Goal: Transaction & Acquisition: Book appointment/travel/reservation

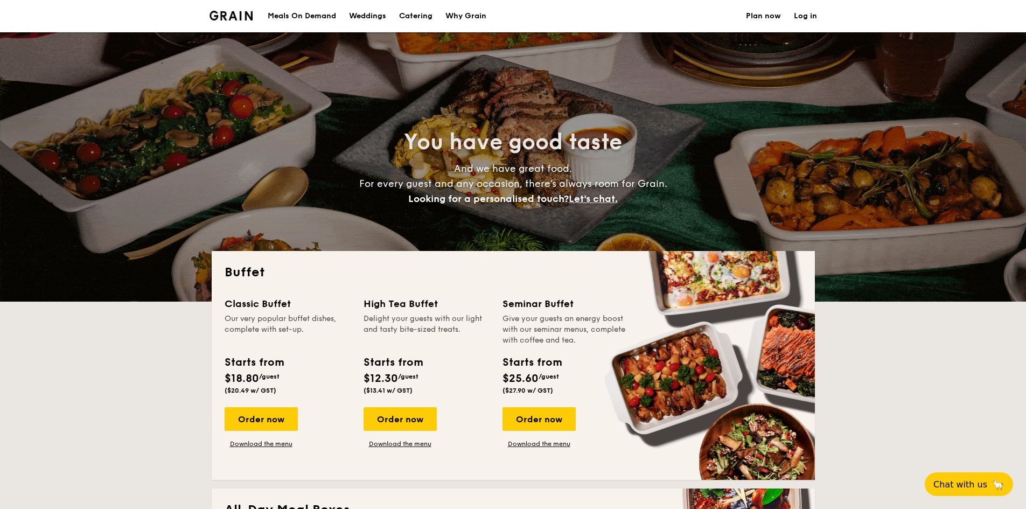
select select
click at [280, 424] on div "Order now" at bounding box center [261, 419] width 73 height 24
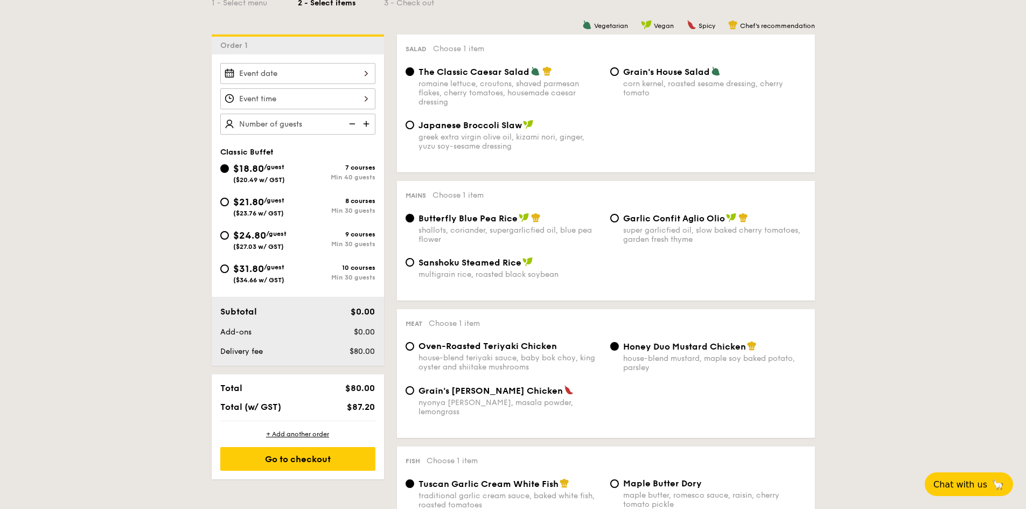
scroll to position [108, 0]
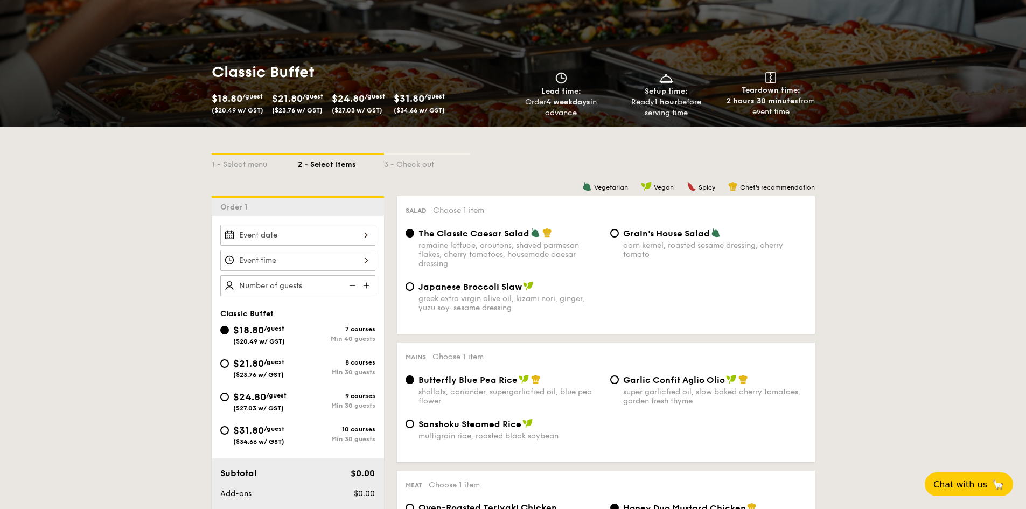
click at [369, 237] on div at bounding box center [297, 235] width 155 height 21
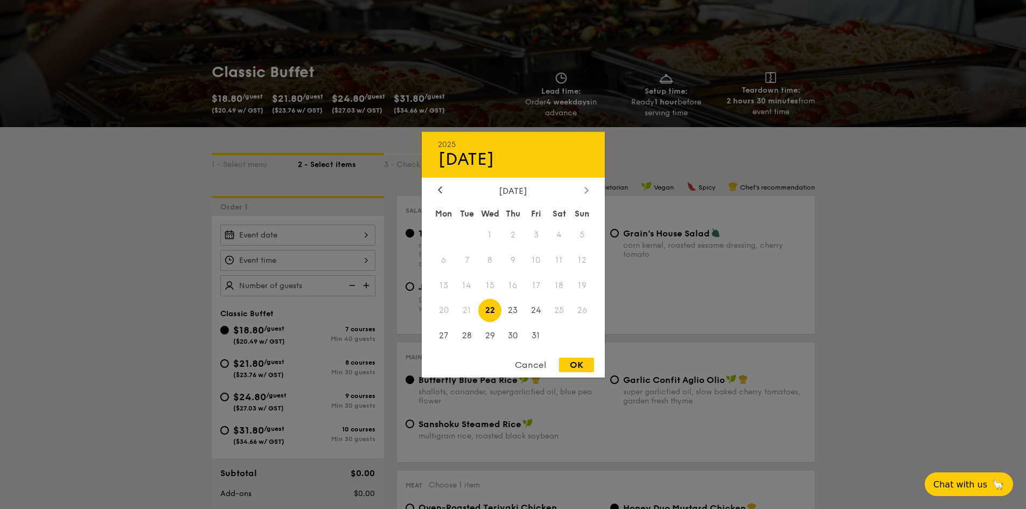
click at [583, 191] on div at bounding box center [587, 190] width 10 height 10
click at [590, 189] on div at bounding box center [587, 190] width 10 height 10
click at [436, 191] on div at bounding box center [440, 190] width 10 height 10
click at [582, 260] on span "9" at bounding box center [582, 259] width 23 height 23
click at [581, 362] on div "OK" at bounding box center [576, 365] width 35 height 15
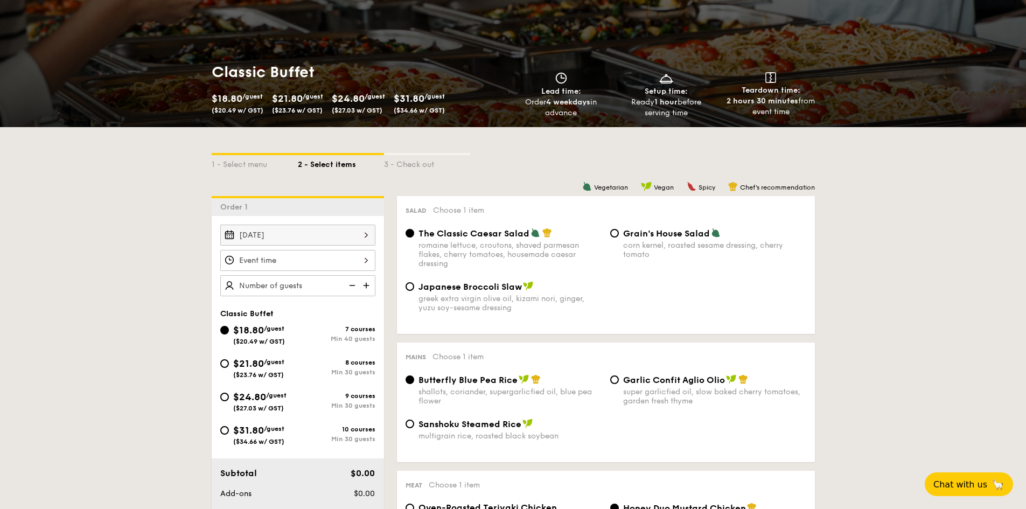
click at [366, 235] on div "[DATE]" at bounding box center [297, 235] width 155 height 21
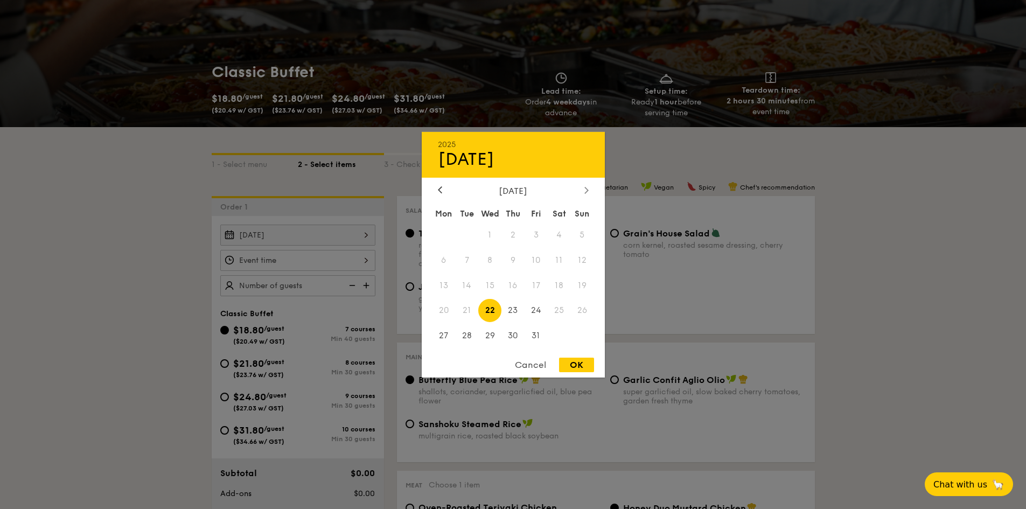
click at [586, 190] on icon at bounding box center [586, 189] width 4 height 7
click at [583, 259] on span "9" at bounding box center [582, 259] width 23 height 23
click at [583, 258] on span "9" at bounding box center [582, 259] width 23 height 23
click at [582, 257] on span "9" at bounding box center [582, 259] width 23 height 23
click at [582, 258] on span "9" at bounding box center [582, 259] width 23 height 23
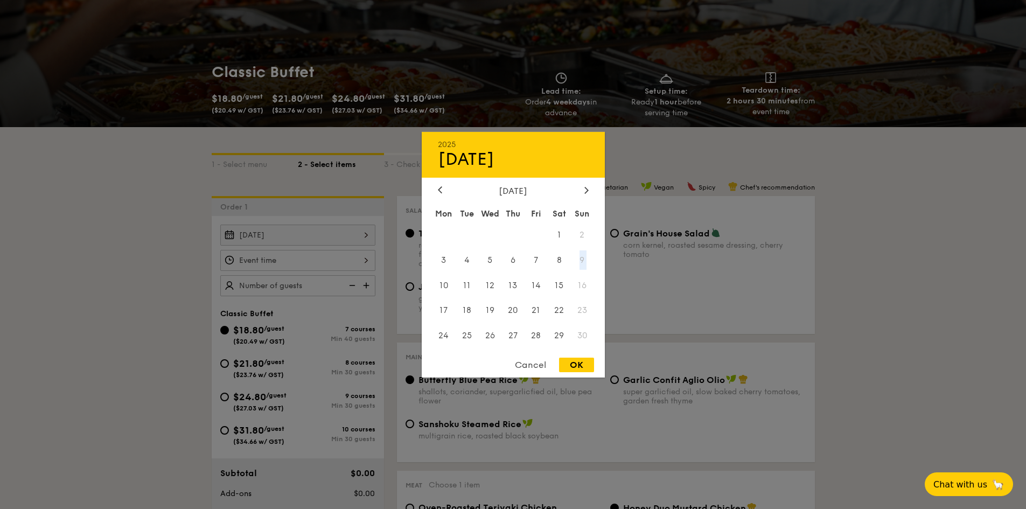
click at [582, 258] on span "9" at bounding box center [582, 259] width 23 height 23
click at [585, 193] on icon at bounding box center [585, 190] width 3 height 6
click at [435, 191] on div at bounding box center [440, 190] width 10 height 10
click at [556, 262] on span "8" at bounding box center [559, 259] width 23 height 23
click at [582, 259] on span "9" at bounding box center [582, 259] width 23 height 23
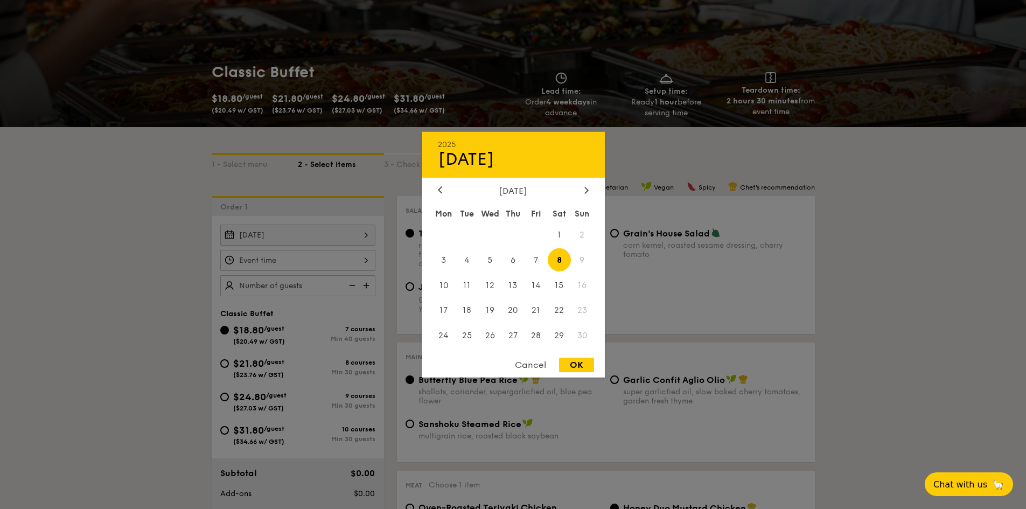
click at [582, 259] on span "9" at bounding box center [582, 259] width 23 height 23
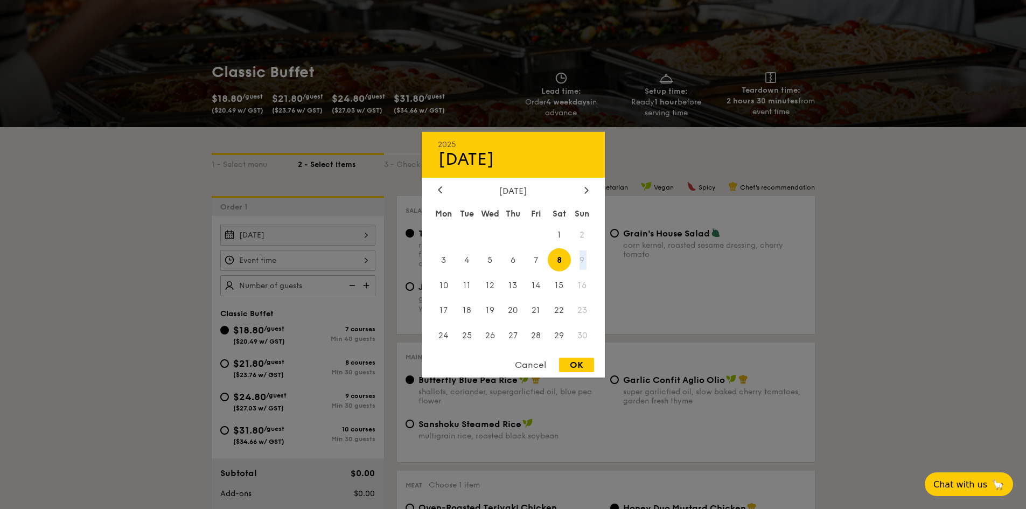
click at [582, 259] on span "9" at bounding box center [582, 259] width 23 height 23
click at [584, 365] on div "OK" at bounding box center [576, 365] width 35 height 15
type input "[DATE]"
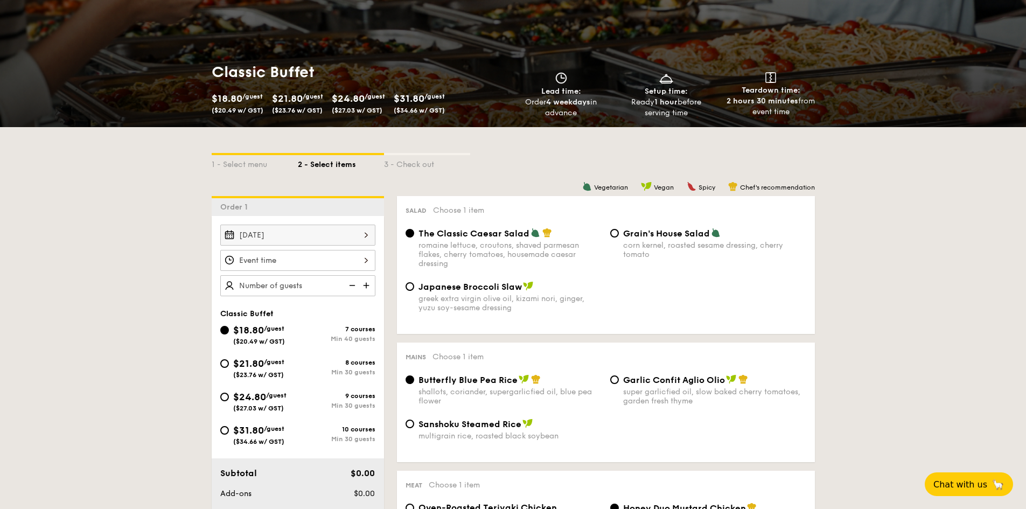
click at [364, 236] on div "[DATE]" at bounding box center [297, 235] width 155 height 21
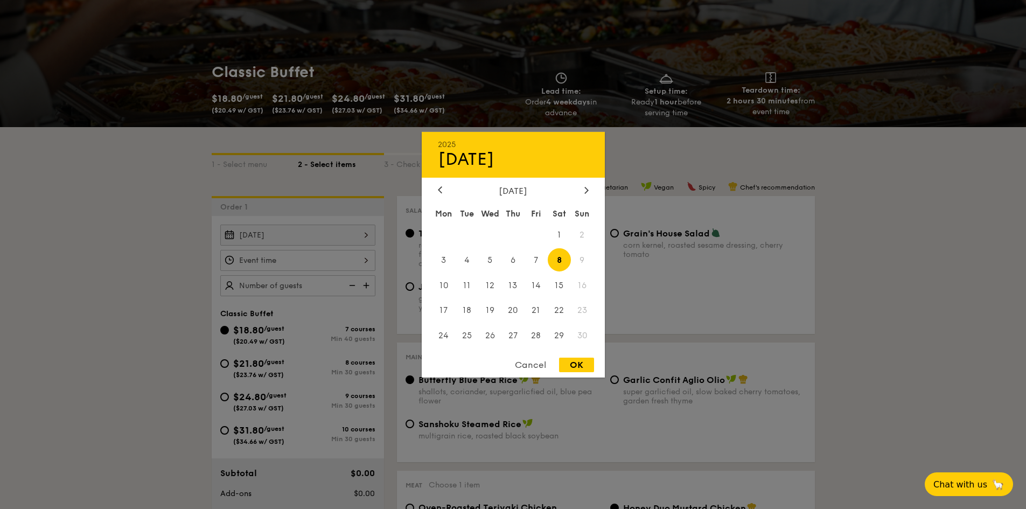
click at [581, 258] on span "9" at bounding box center [582, 259] width 23 height 23
click at [585, 367] on div "OK" at bounding box center [576, 365] width 35 height 15
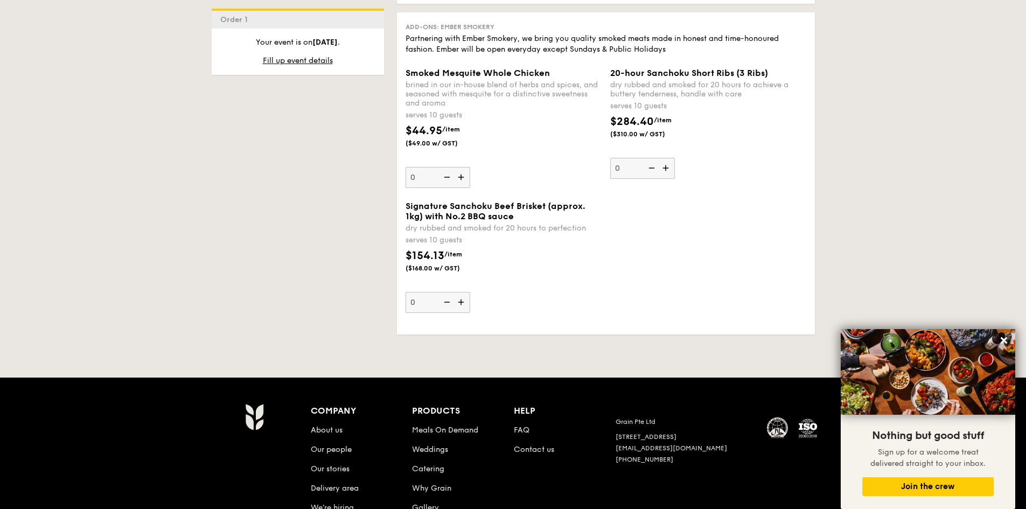
scroll to position [1185, 0]
